Goal: Task Accomplishment & Management: Complete application form

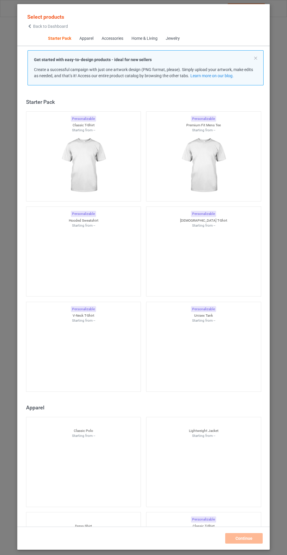
scroll to position [7, 0]
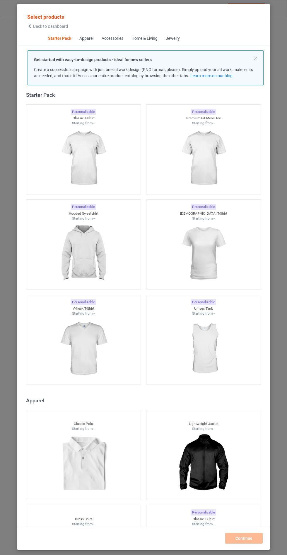
click at [78, 261] on img at bounding box center [83, 254] width 52 height 66
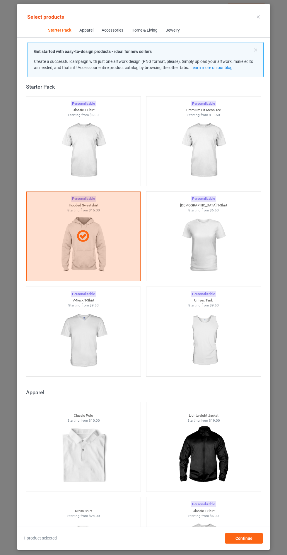
scroll to position [34, 0]
click at [255, 543] on div "Continue" at bounding box center [243, 539] width 37 height 11
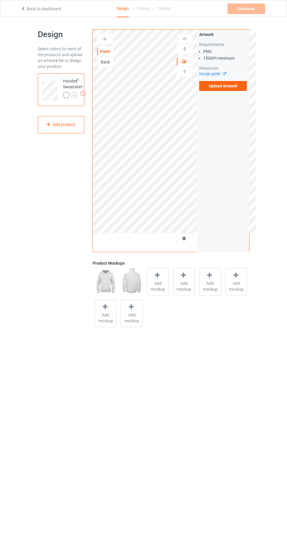
click at [241, 87] on label "Upload Artwork" at bounding box center [223, 86] width 48 height 10
click at [0, 0] on input "Upload Artwork" at bounding box center [0, 0] width 0 height 0
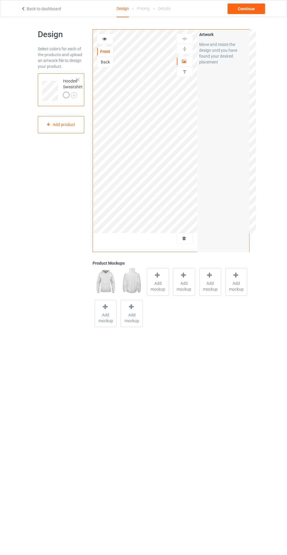
click at [166, 294] on div "Add mockup" at bounding box center [158, 282] width 22 height 28
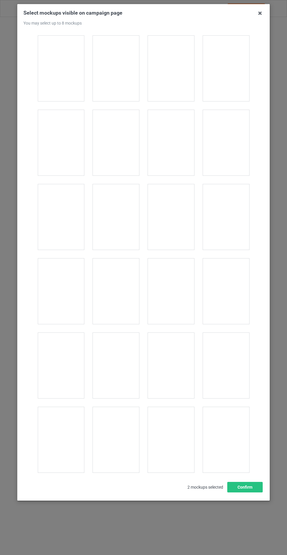
scroll to position [4724, 0]
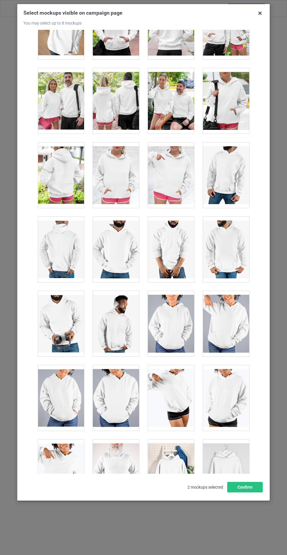
click at [122, 164] on div at bounding box center [116, 176] width 46 height 66
click at [256, 493] on button "Confirm" at bounding box center [244, 487] width 35 height 11
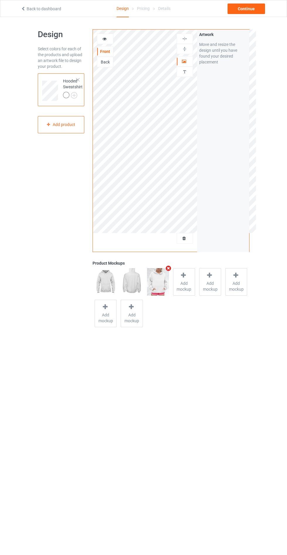
click at [0, 0] on img at bounding box center [0, 0] width 0 height 0
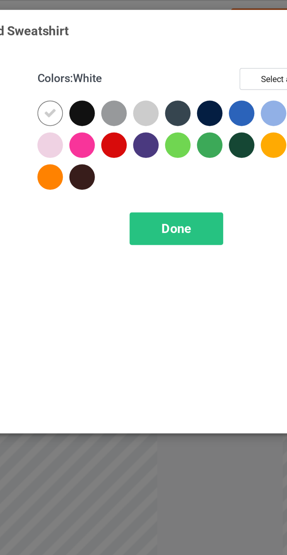
click at [164, 47] on div at bounding box center [166, 47] width 11 height 11
click at [179, 47] on div at bounding box center [179, 47] width 11 height 11
click at [192, 47] on div at bounding box center [192, 47] width 11 height 11
click at [208, 44] on div at bounding box center [205, 47] width 11 height 11
click at [218, 47] on div at bounding box center [218, 47] width 11 height 11
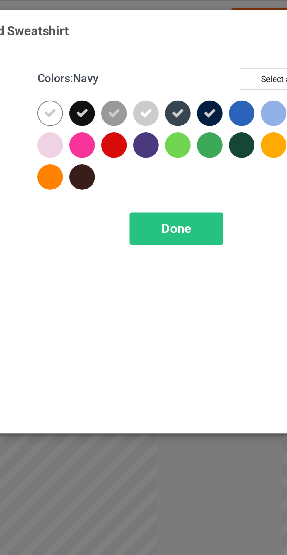
click at [189, 64] on div at bounding box center [193, 61] width 13 height 13
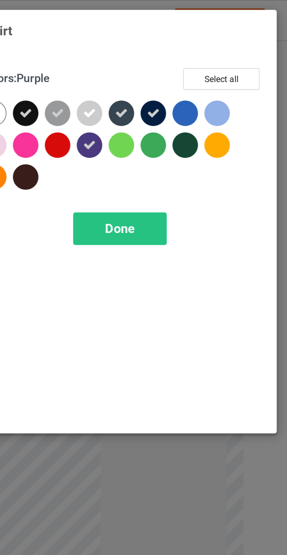
click at [248, 46] on div at bounding box center [245, 47] width 11 height 11
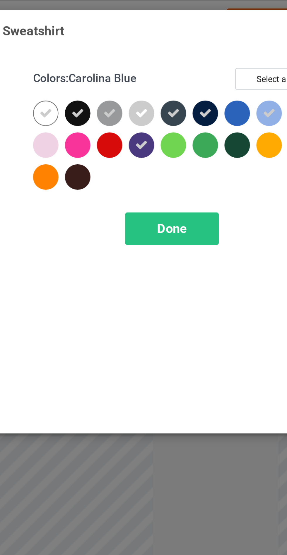
click at [155, 59] on div at bounding box center [153, 60] width 11 height 11
click at [211, 100] on div "Done" at bounding box center [205, 94] width 39 height 13
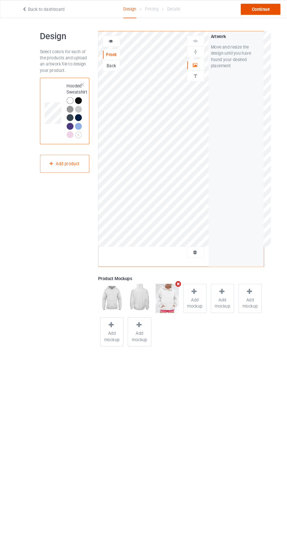
click at [248, 11] on div "Continue" at bounding box center [245, 9] width 37 height 11
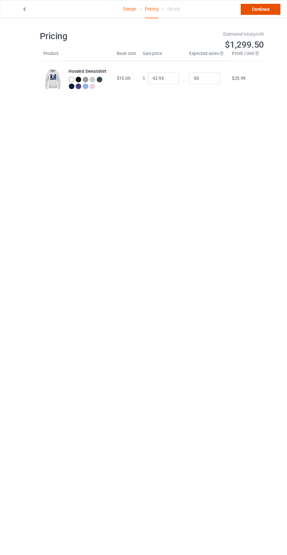
click at [255, 10] on link "Continue" at bounding box center [245, 9] width 37 height 11
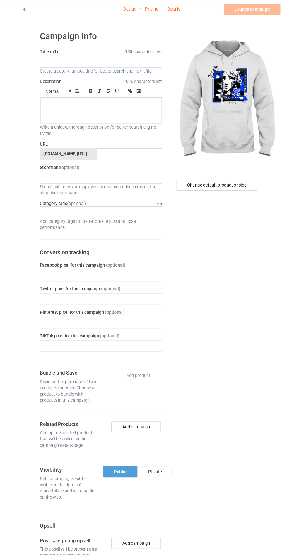
click at [116, 59] on input "text" at bounding box center [95, 58] width 115 height 11
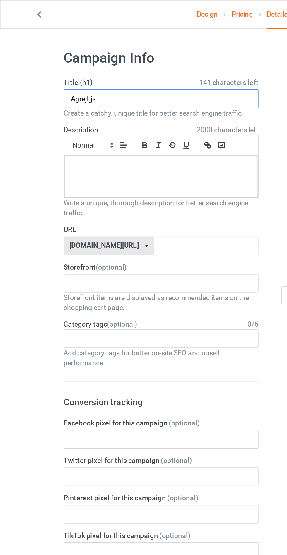
type input "Agrejtjjs"
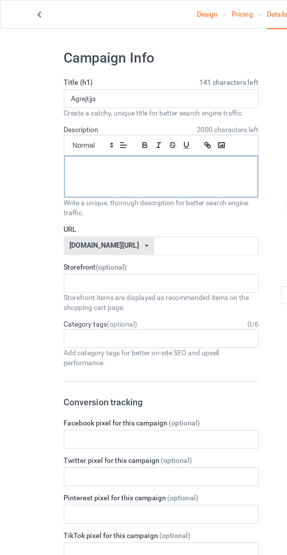
click at [109, 111] on div at bounding box center [95, 104] width 115 height 25
click at [111, 147] on input "text" at bounding box center [122, 145] width 62 height 11
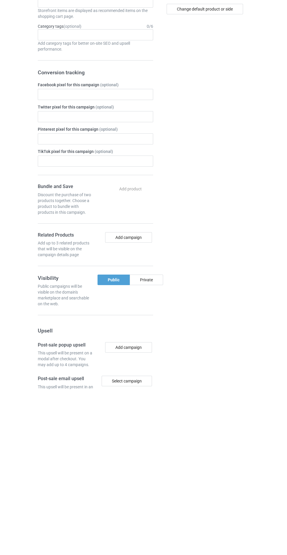
type input "Jsgbzgbzgjs"
click at [150, 448] on div "Private" at bounding box center [146, 446] width 33 height 11
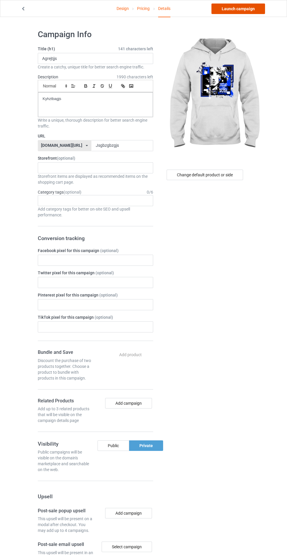
click at [251, 12] on link "Launch campaign" at bounding box center [238, 9] width 54 height 11
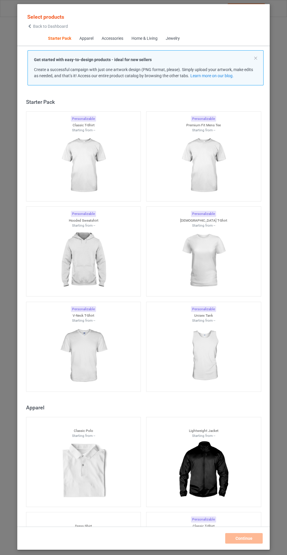
scroll to position [7, 0]
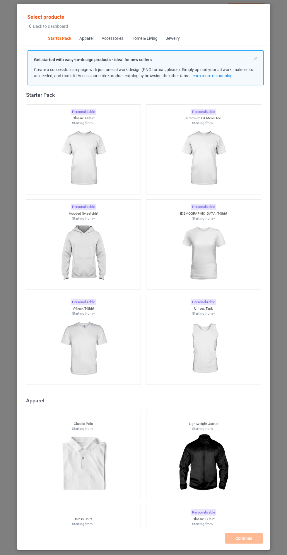
click at [89, 244] on img at bounding box center [83, 254] width 52 height 66
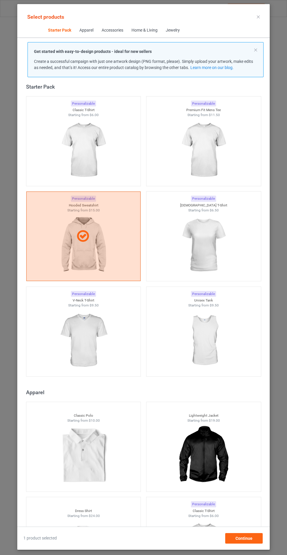
scroll to position [34, 0]
click at [244, 541] on span "Continue" at bounding box center [243, 538] width 17 height 5
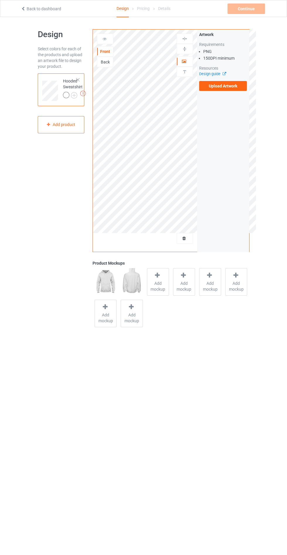
click at [239, 88] on label "Upload Artwork" at bounding box center [223, 86] width 48 height 10
click at [0, 0] on input "Upload Artwork" at bounding box center [0, 0] width 0 height 0
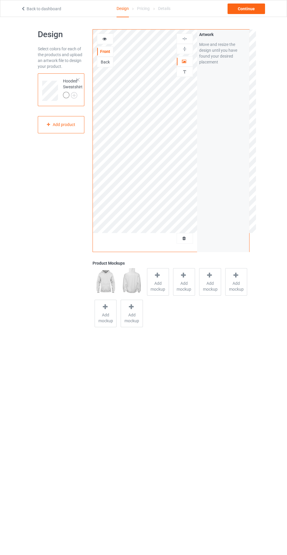
click at [0, 0] on img at bounding box center [0, 0] width 0 height 0
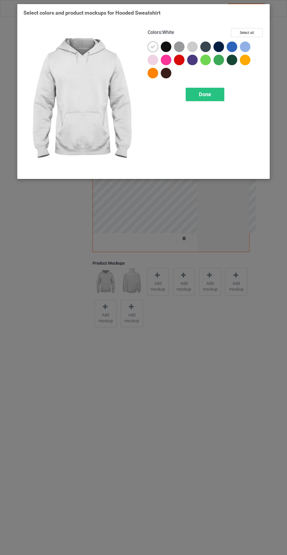
click at [145, 316] on div "Select colors and product mockups for Hooded Sweatshirt Colors : White Select a…" at bounding box center [143, 277] width 287 height 555
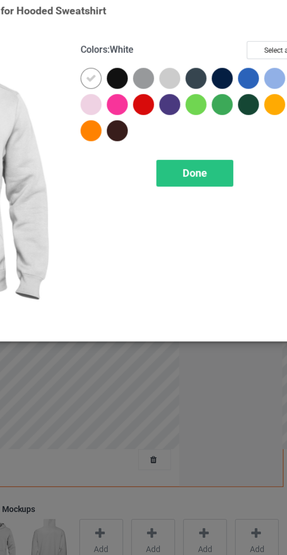
click at [167, 47] on div at bounding box center [166, 47] width 11 height 11
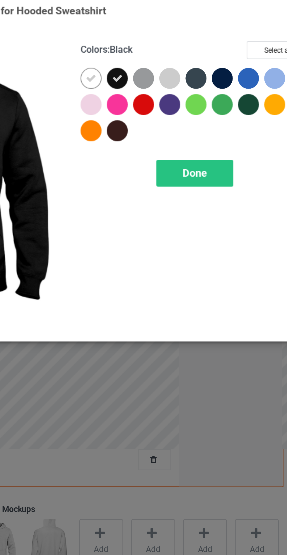
click at [179, 47] on div at bounding box center [179, 47] width 11 height 11
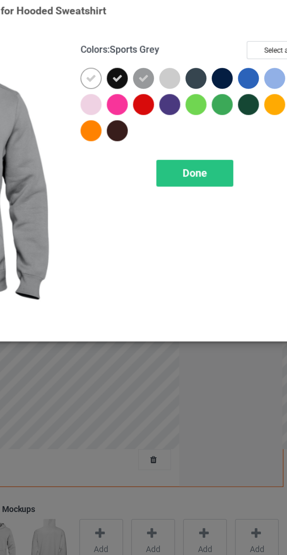
click at [203, 46] on div at bounding box center [205, 47] width 11 height 11
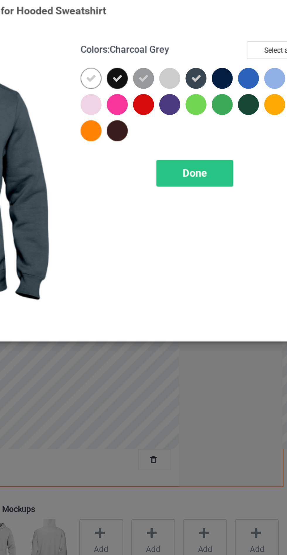
click at [218, 42] on div at bounding box center [218, 47] width 11 height 11
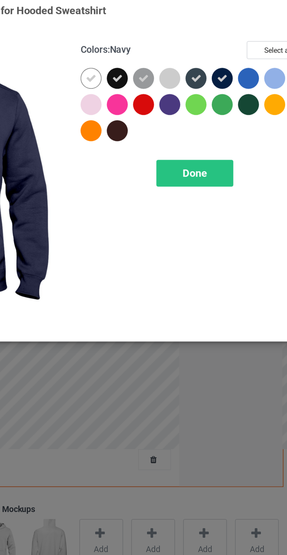
click at [167, 72] on div at bounding box center [166, 73] width 11 height 11
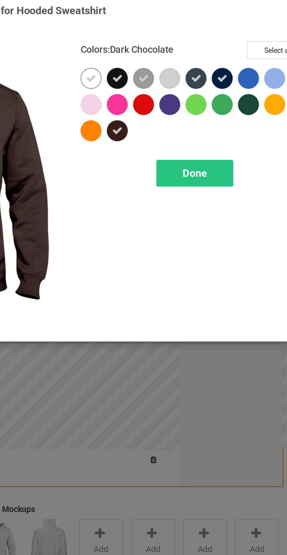
click at [208, 95] on span "Done" at bounding box center [205, 94] width 12 height 6
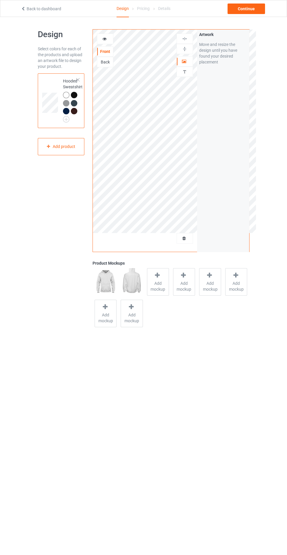
click at [154, 283] on span "Add mockup" at bounding box center [157, 287] width 21 height 12
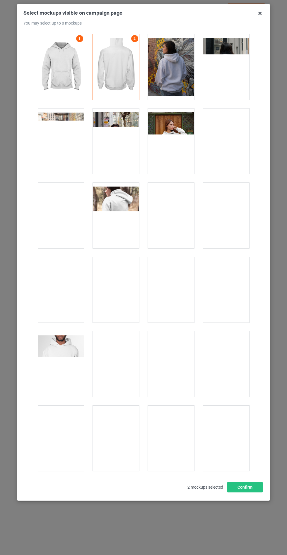
scroll to position [4724, 0]
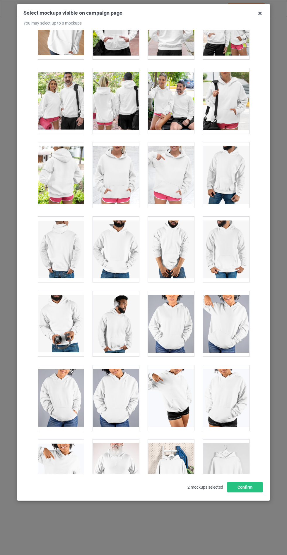
click at [109, 152] on div at bounding box center [116, 176] width 46 height 66
click at [243, 493] on button "Confirm" at bounding box center [244, 487] width 35 height 11
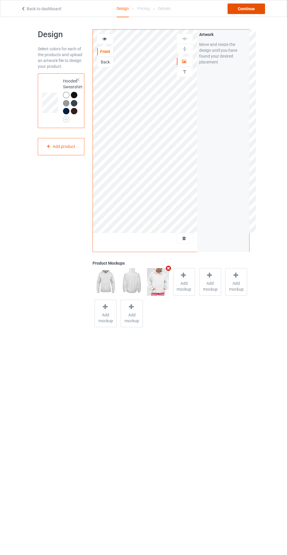
click at [261, 10] on div "Continue" at bounding box center [245, 9] width 37 height 11
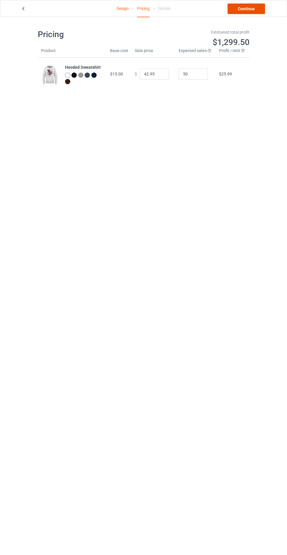
click at [254, 11] on link "Continue" at bounding box center [245, 9] width 37 height 11
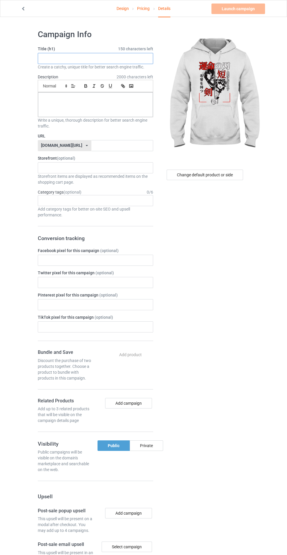
click at [109, 59] on input "text" at bounding box center [95, 58] width 115 height 11
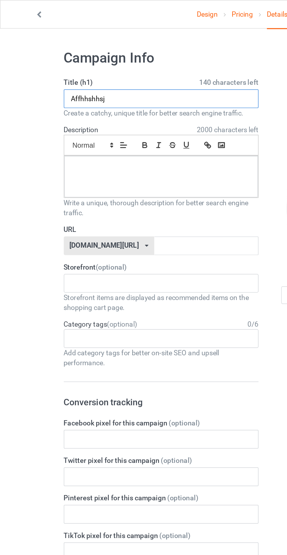
type input "Affhhshhsj"
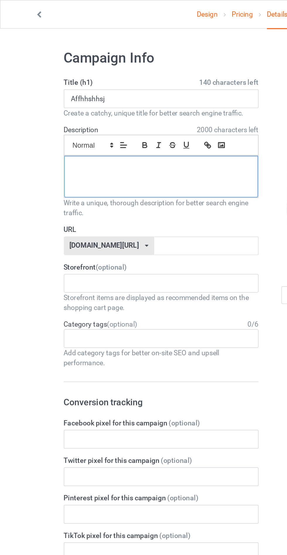
click at [98, 105] on div at bounding box center [95, 104] width 115 height 25
click at [108, 146] on input "text" at bounding box center [122, 145] width 62 height 11
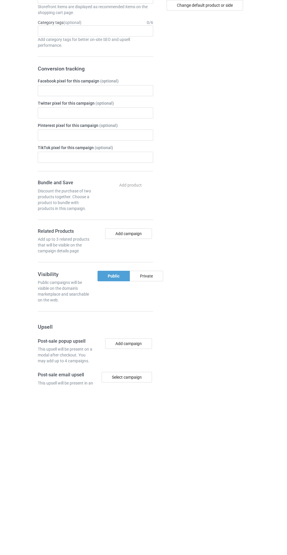
type input "Jsyhgzhjsg"
click at [155, 445] on div "Private" at bounding box center [146, 446] width 33 height 11
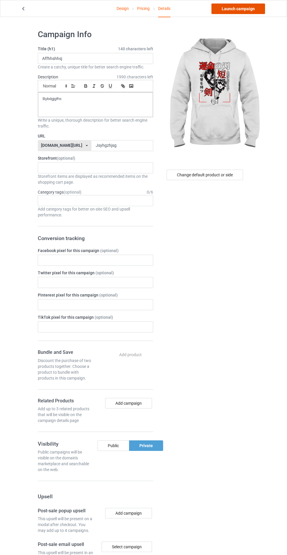
click at [246, 13] on link "Launch campaign" at bounding box center [238, 9] width 54 height 11
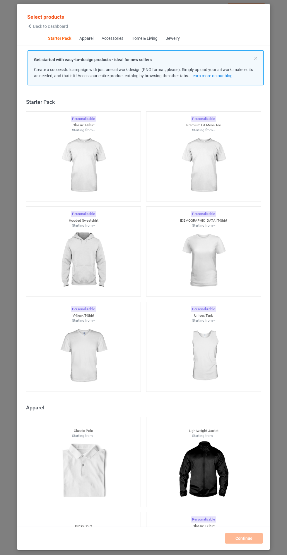
scroll to position [7, 0]
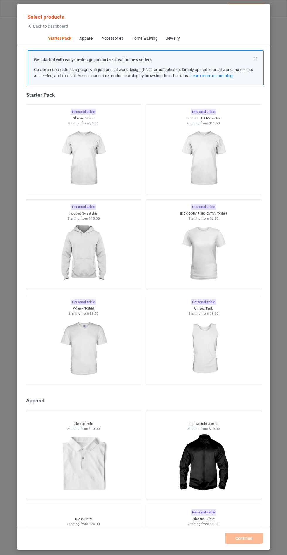
click at [85, 261] on img at bounding box center [83, 254] width 52 height 66
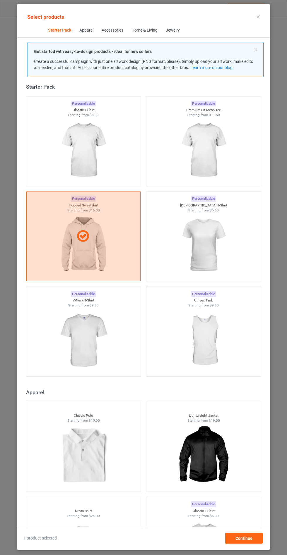
scroll to position [34, 0]
click at [228, 541] on div "Continue" at bounding box center [243, 539] width 37 height 11
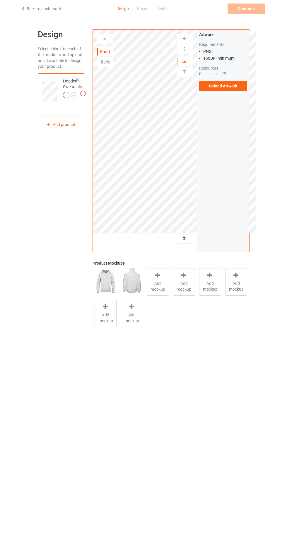
click at [223, 84] on label "Upload Artwork" at bounding box center [223, 86] width 48 height 10
click at [0, 0] on input "Upload Artwork" at bounding box center [0, 0] width 0 height 0
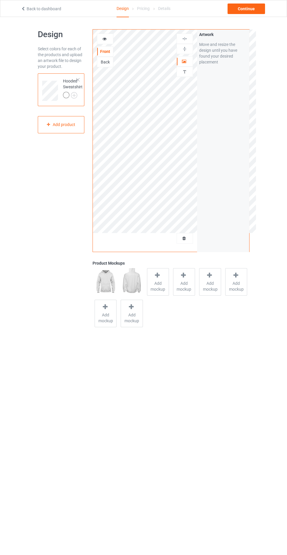
click at [151, 295] on div "Add mockup" at bounding box center [158, 282] width 22 height 28
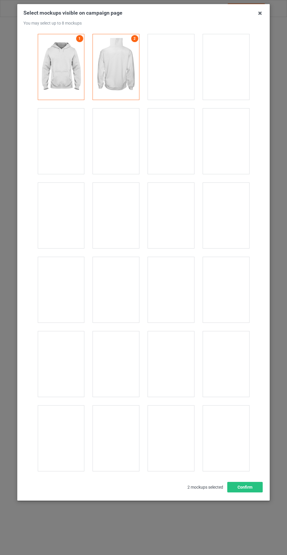
scroll to position [4724, 0]
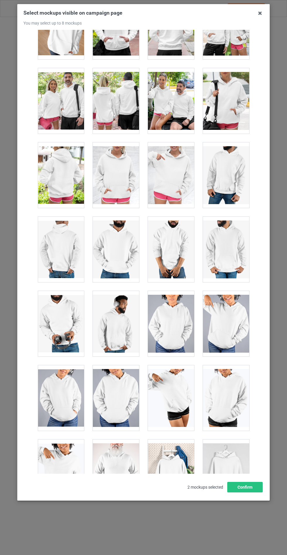
click at [119, 170] on div at bounding box center [116, 176] width 46 height 66
click at [246, 493] on button "Confirm" at bounding box center [244, 487] width 35 height 11
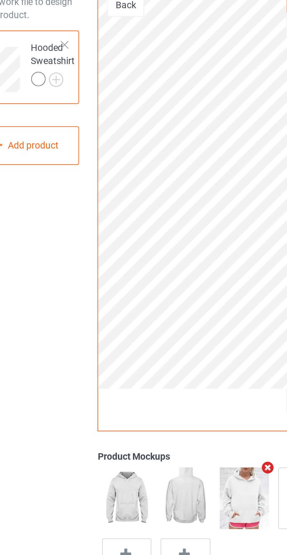
scroll to position [14, 0]
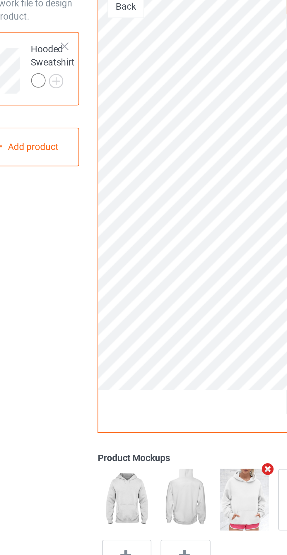
click at [70, 80] on div at bounding box center [67, 82] width 8 height 8
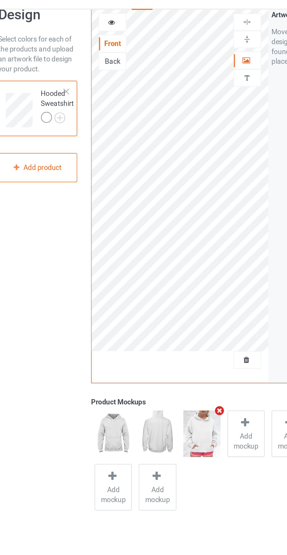
scroll to position [14, 0]
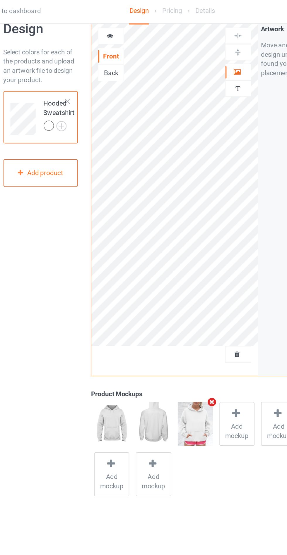
click at [0, 0] on img at bounding box center [0, 0] width 0 height 0
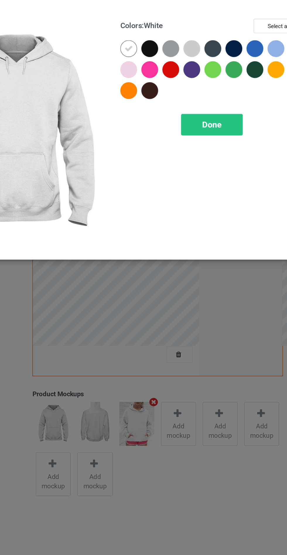
click at [151, 62] on div at bounding box center [153, 60] width 11 height 11
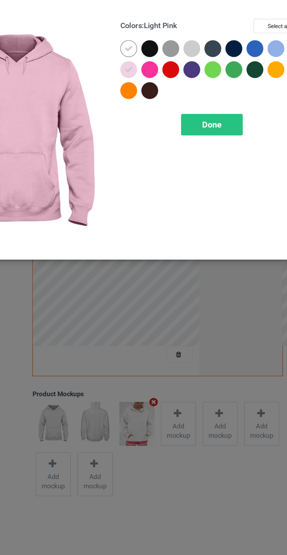
click at [189, 44] on div at bounding box center [192, 47] width 11 height 11
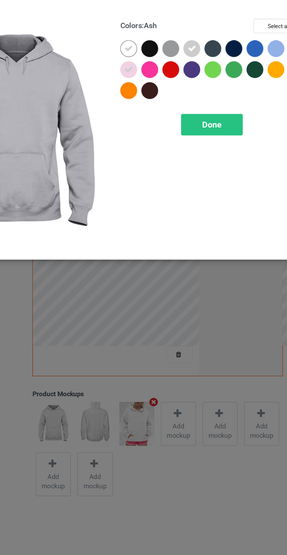
click at [176, 47] on div at bounding box center [179, 47] width 11 height 11
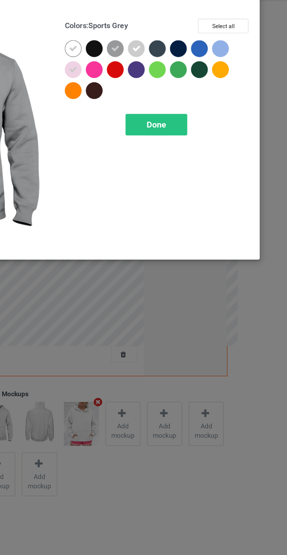
click at [239, 42] on div at bounding box center [233, 48] width 13 height 13
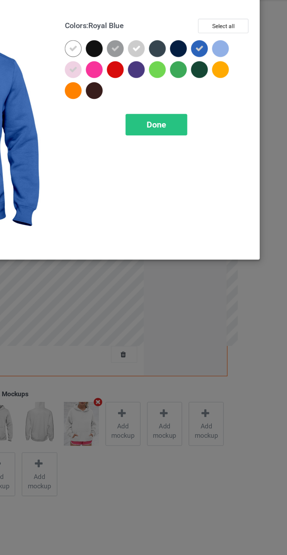
click at [243, 44] on div at bounding box center [245, 47] width 11 height 11
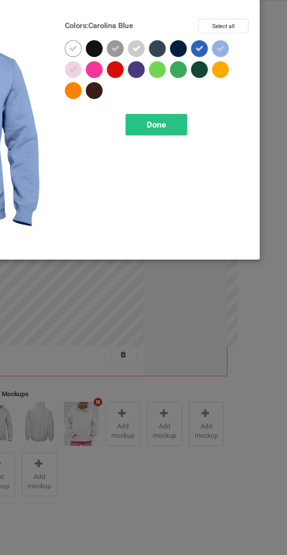
click at [228, 46] on div at bounding box center [232, 47] width 11 height 11
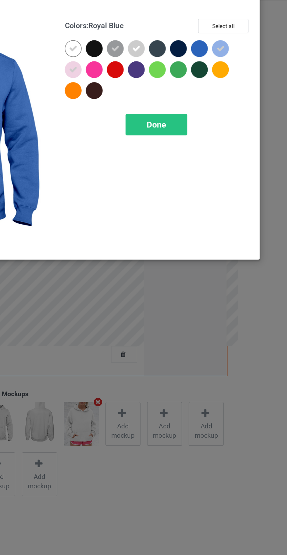
click at [248, 61] on div at bounding box center [245, 60] width 11 height 11
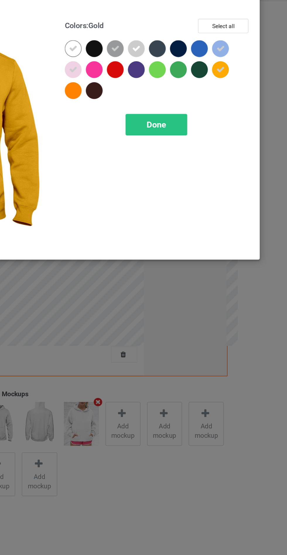
click at [211, 94] on div "Done" at bounding box center [205, 94] width 39 height 13
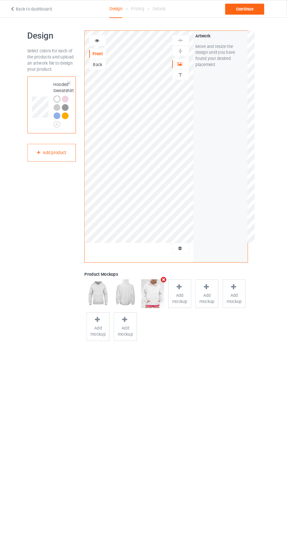
scroll to position [2, 0]
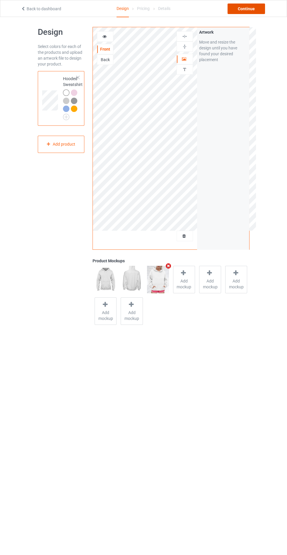
click at [242, 13] on div "Continue" at bounding box center [245, 9] width 37 height 11
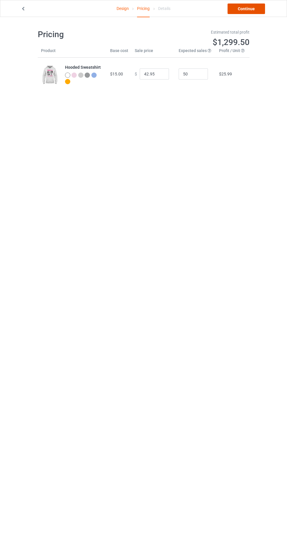
click at [252, 6] on link "Continue" at bounding box center [245, 9] width 37 height 11
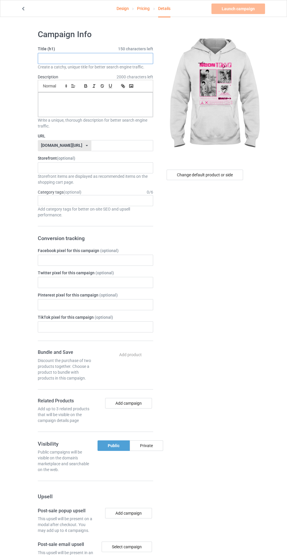
click at [104, 56] on input "text" at bounding box center [95, 58] width 115 height 11
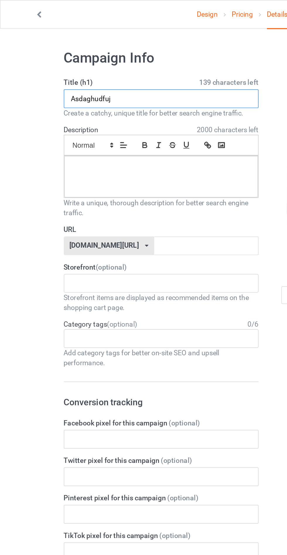
type input "Asdaghudfuj"
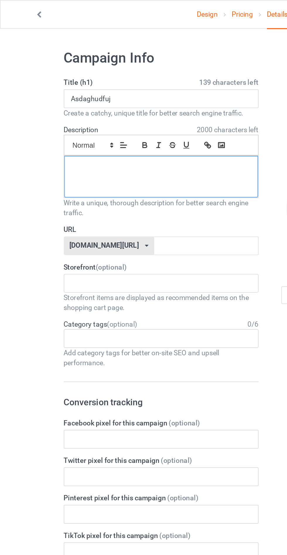
click at [71, 105] on div at bounding box center [95, 104] width 115 height 25
click at [128, 144] on input "text" at bounding box center [122, 145] width 62 height 11
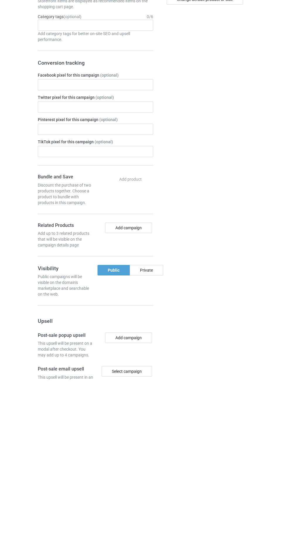
type input "Hstgzkduhdj"
click at [152, 446] on div "Private" at bounding box center [146, 446] width 33 height 11
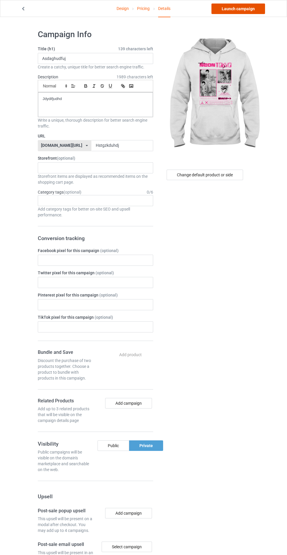
click at [232, 9] on link "Launch campaign" at bounding box center [238, 9] width 54 height 11
